Goal: Navigation & Orientation: Go to known website

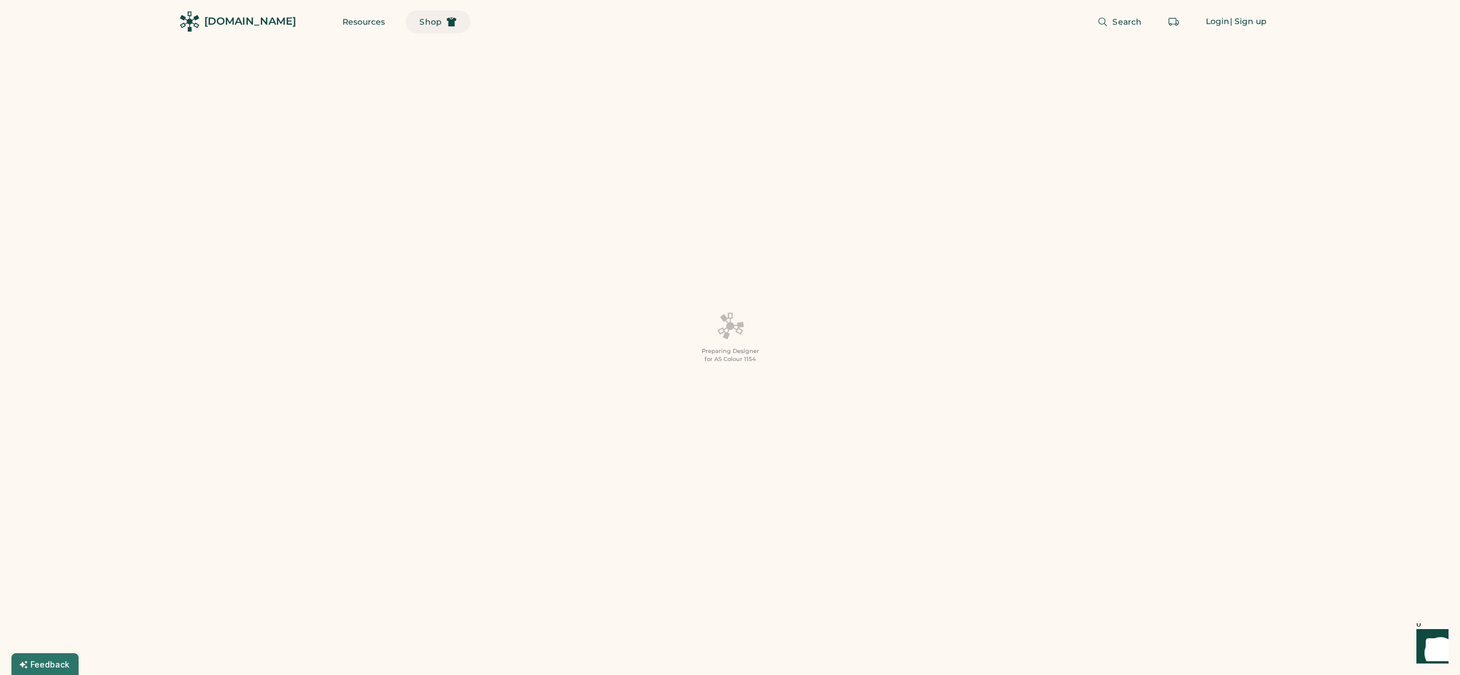
click at [419, 20] on span "Shop" at bounding box center [430, 22] width 22 height 8
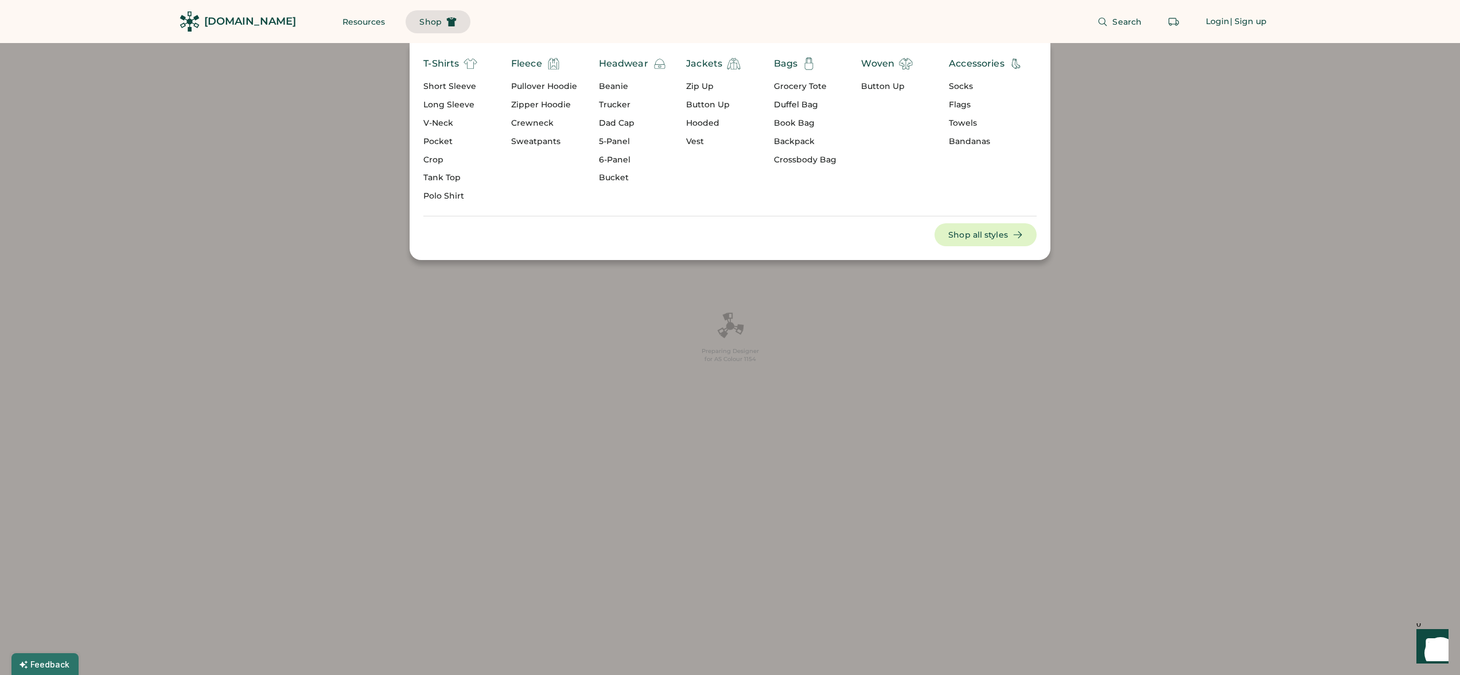
click at [201, 23] on div "[DOMAIN_NAME]" at bounding box center [238, 22] width 116 height 26
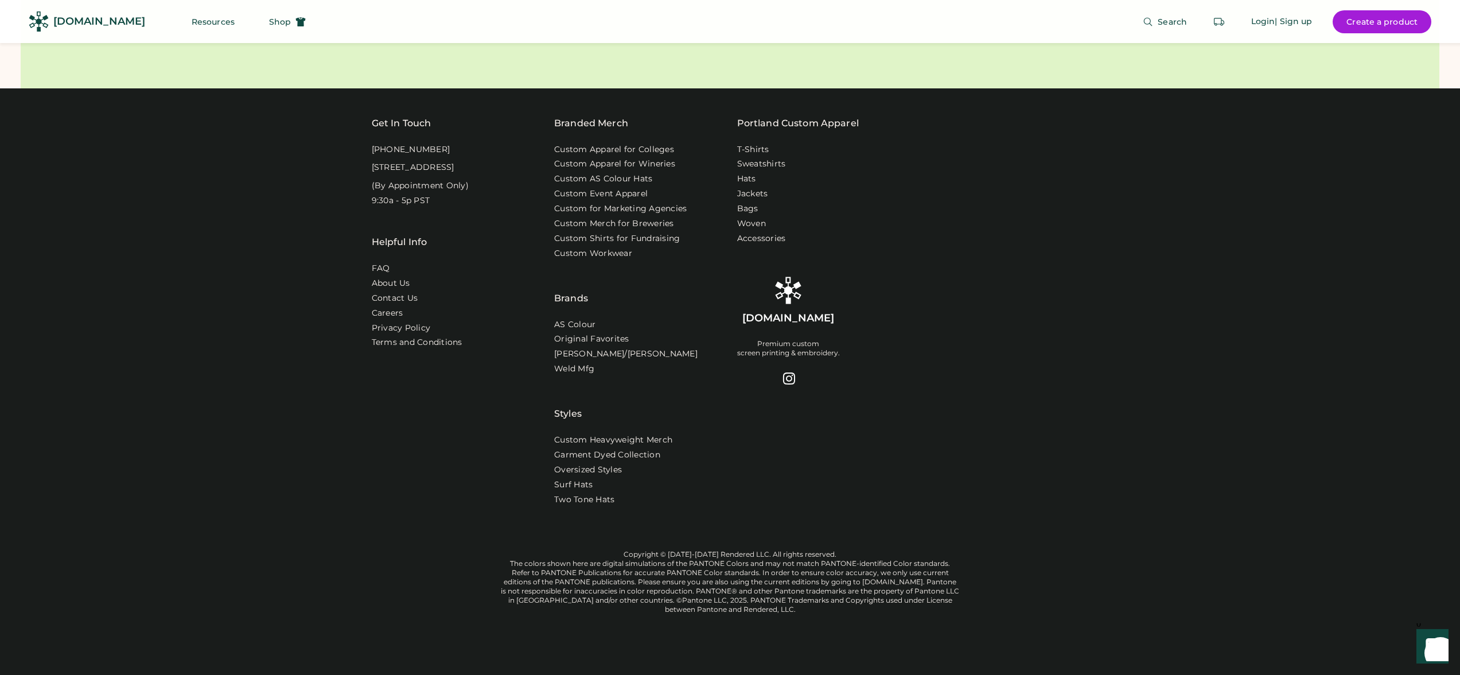
scroll to position [3808, 0]
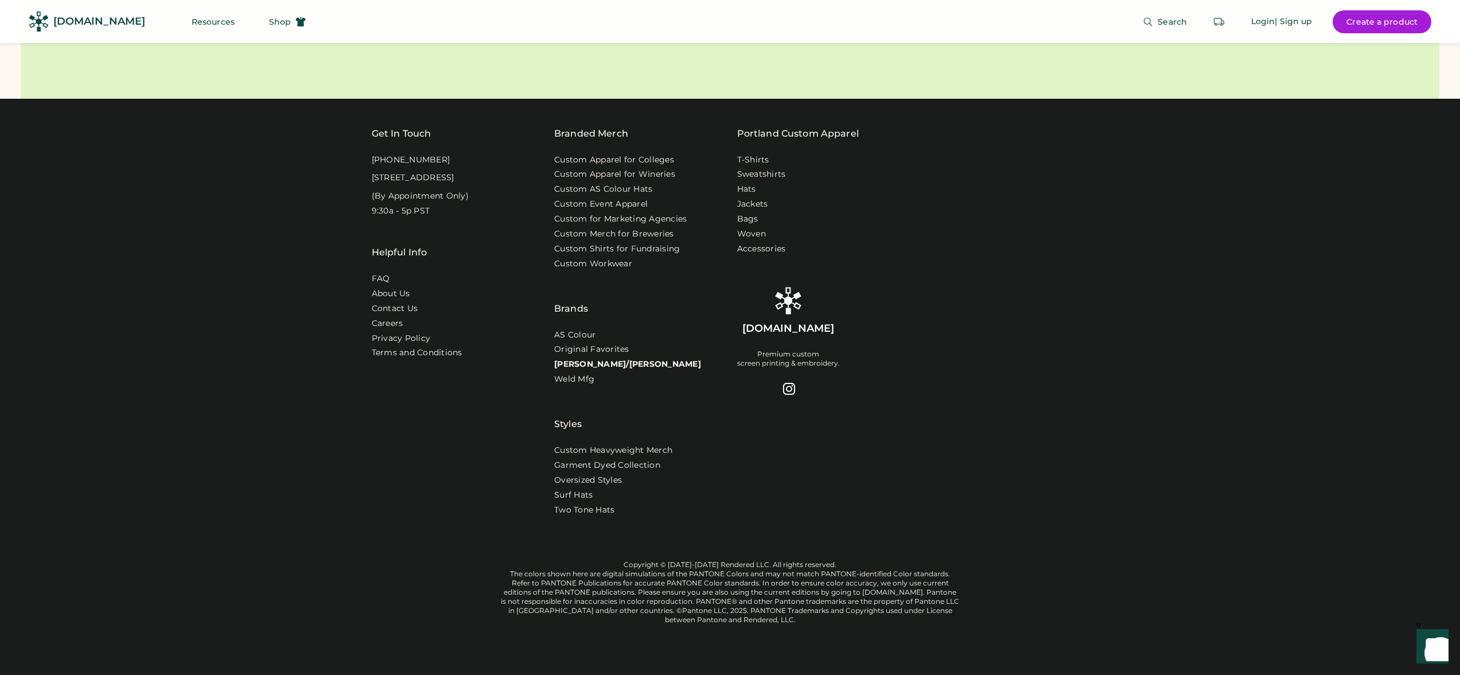
click at [597, 370] on link "[PERSON_NAME]/[PERSON_NAME]" at bounding box center [627, 364] width 147 height 11
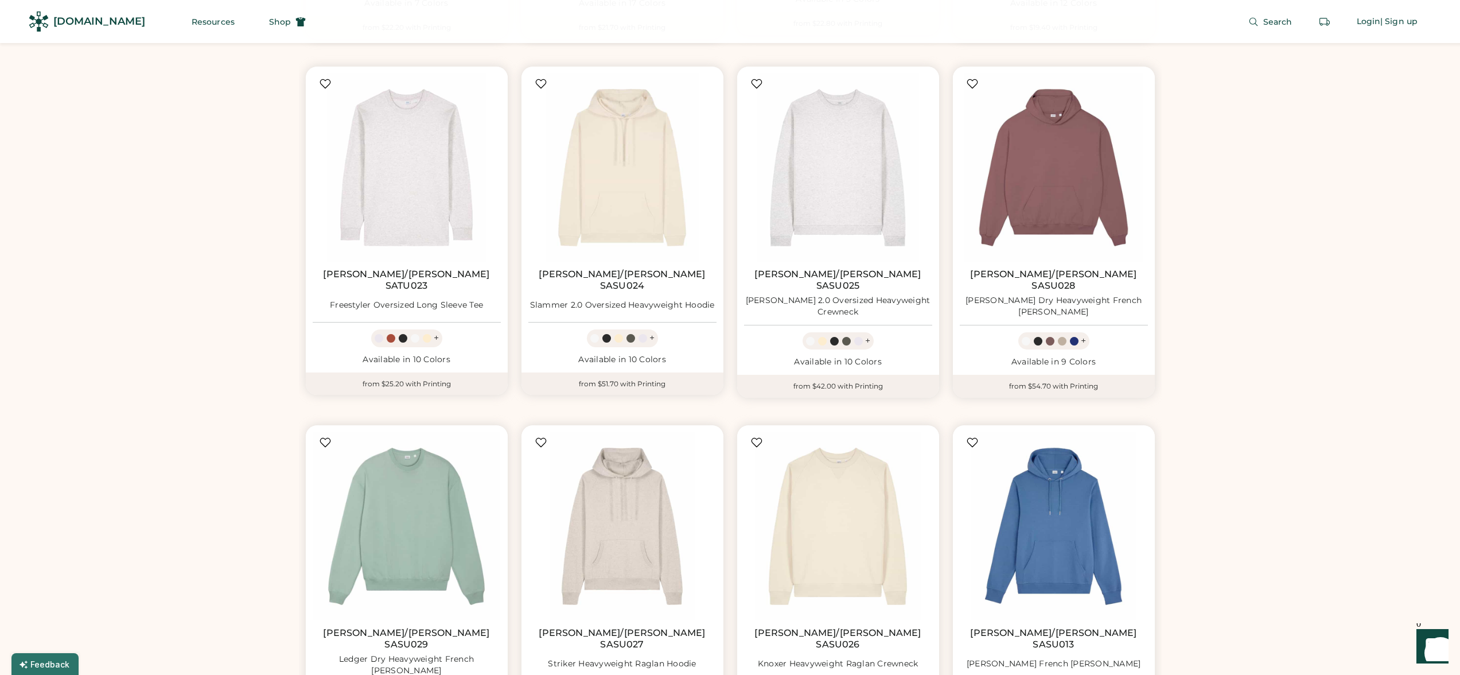
scroll to position [2265, 0]
